Goal: Check status: Check status

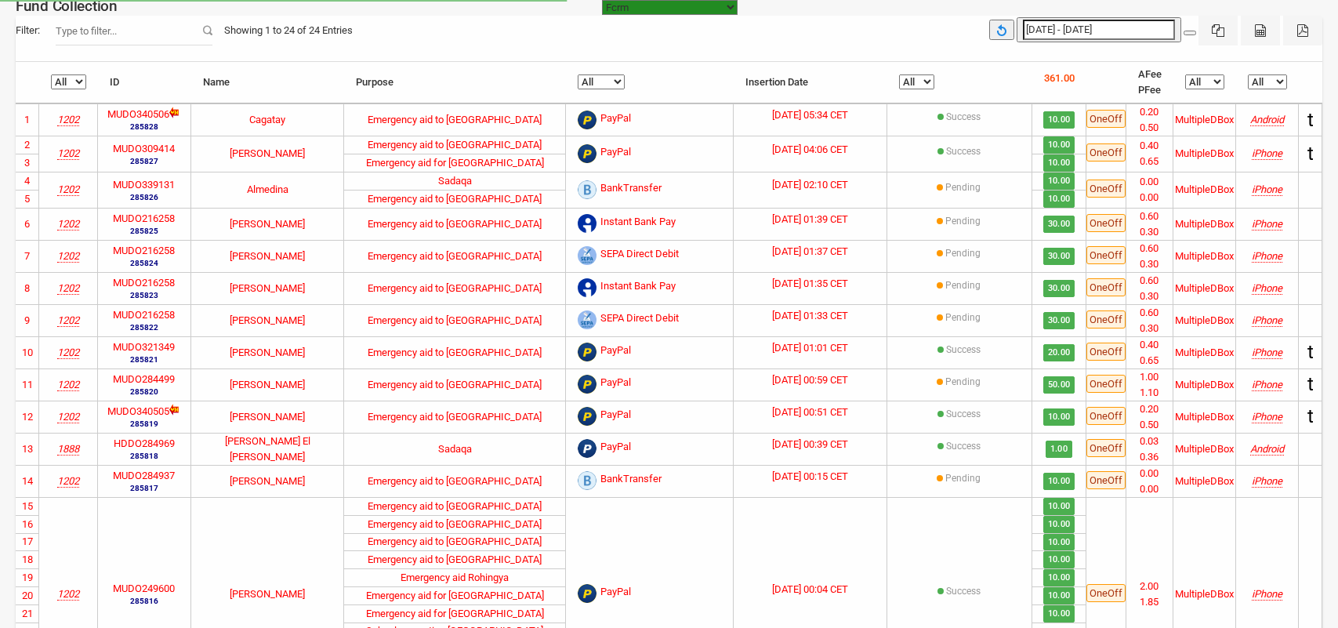
select select "100"
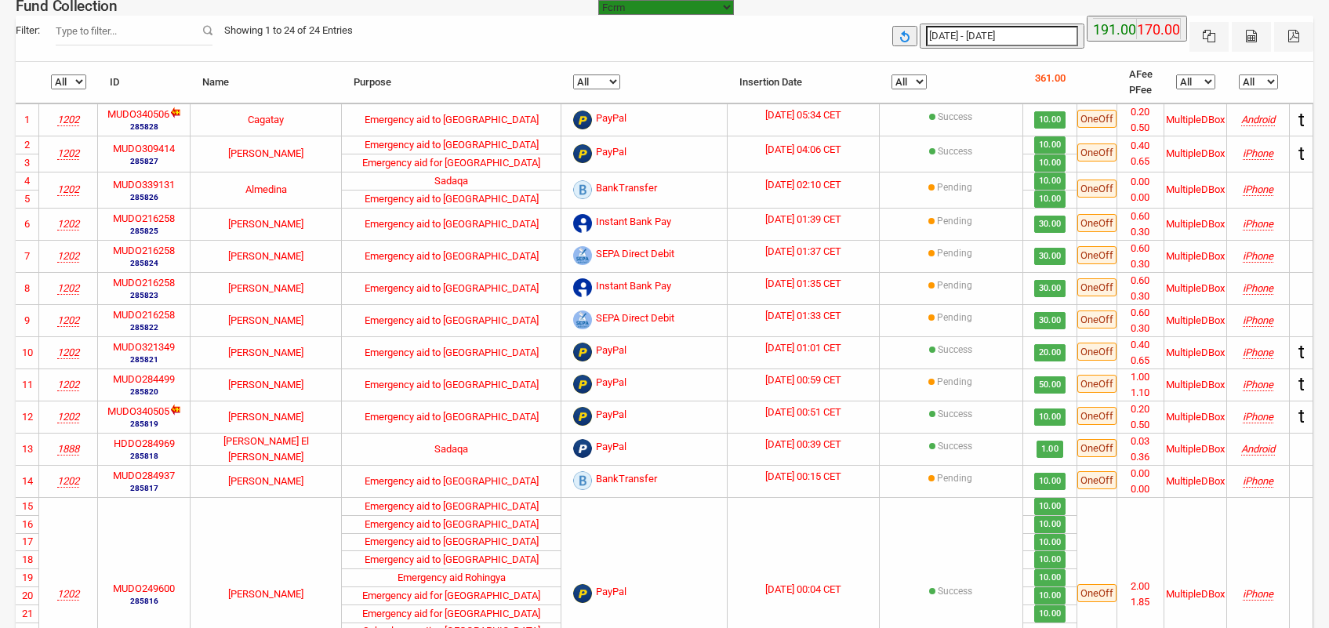
type input "[DATE]"
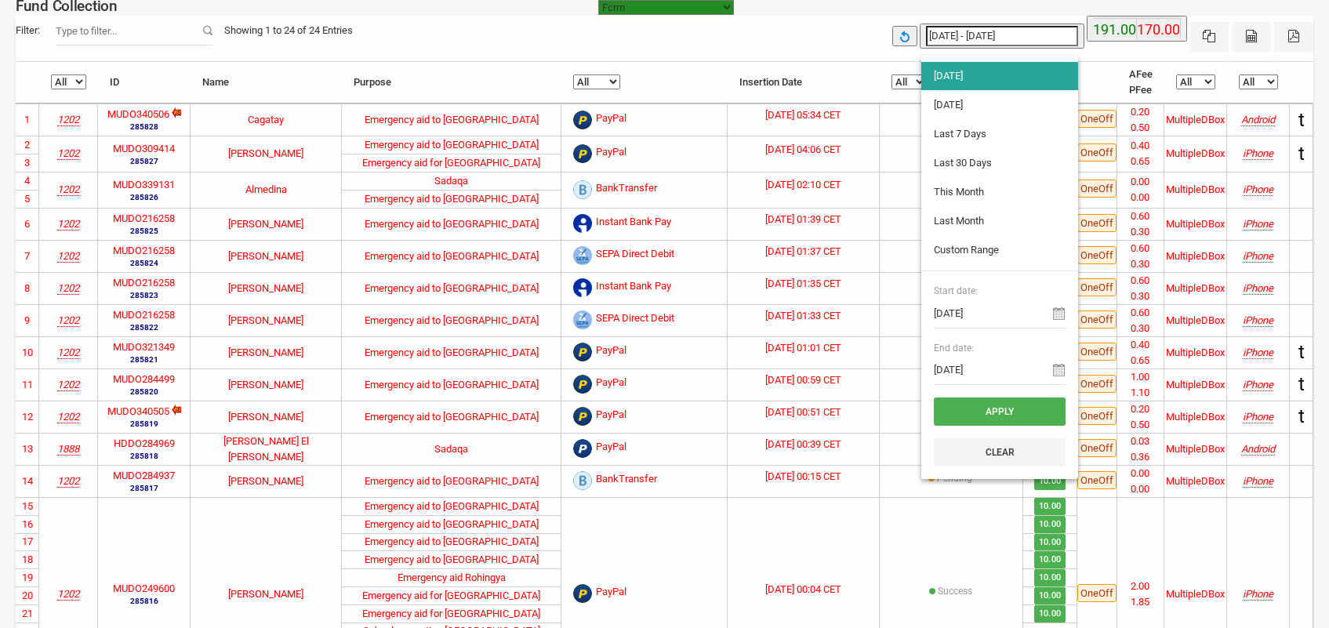
click at [1006, 34] on input "[DATE] - [DATE]" at bounding box center [1002, 36] width 152 height 20
type input "[DATE]"
click at [986, 99] on li "[DATE]" at bounding box center [999, 105] width 157 height 28
type input "[DATE] - [DATE]"
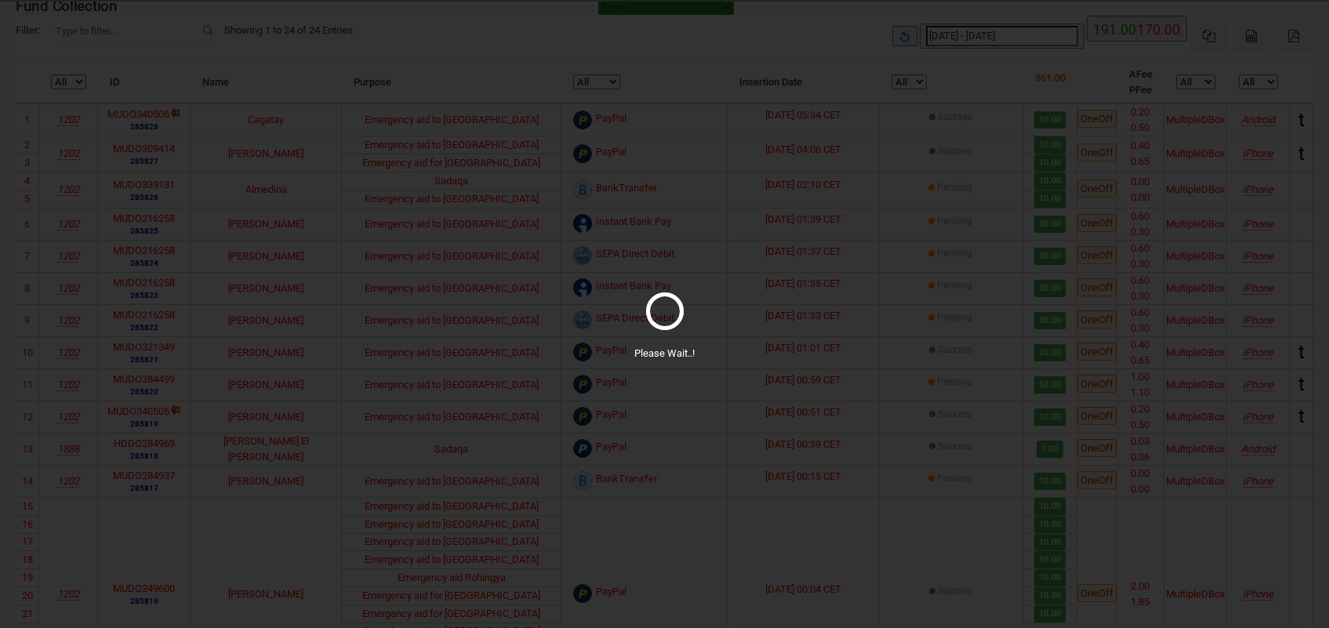
select select "100"
